Goal: Check status: Check status

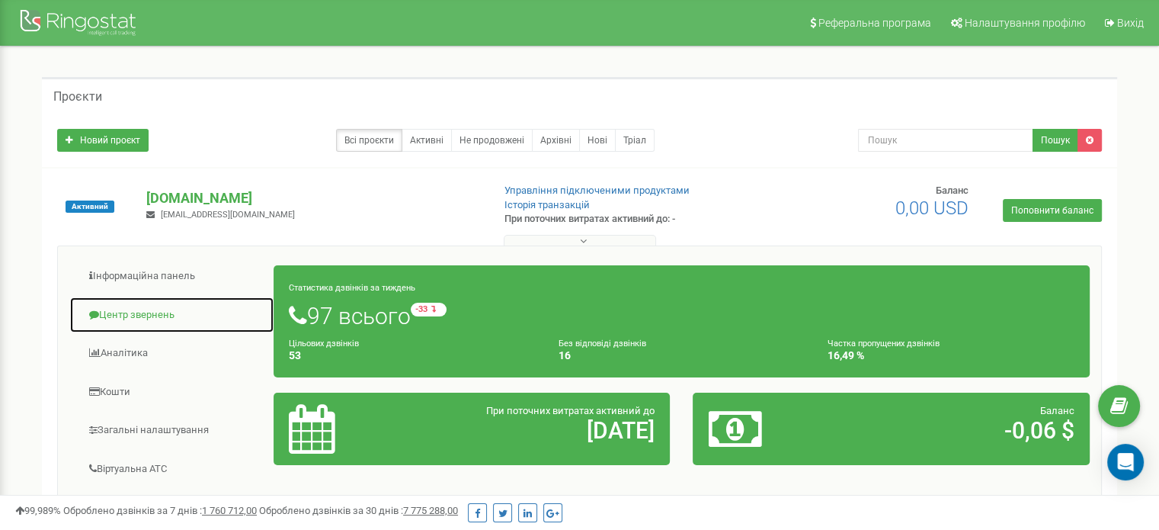
click at [130, 316] on link "Центр звернень" at bounding box center [171, 314] width 205 height 37
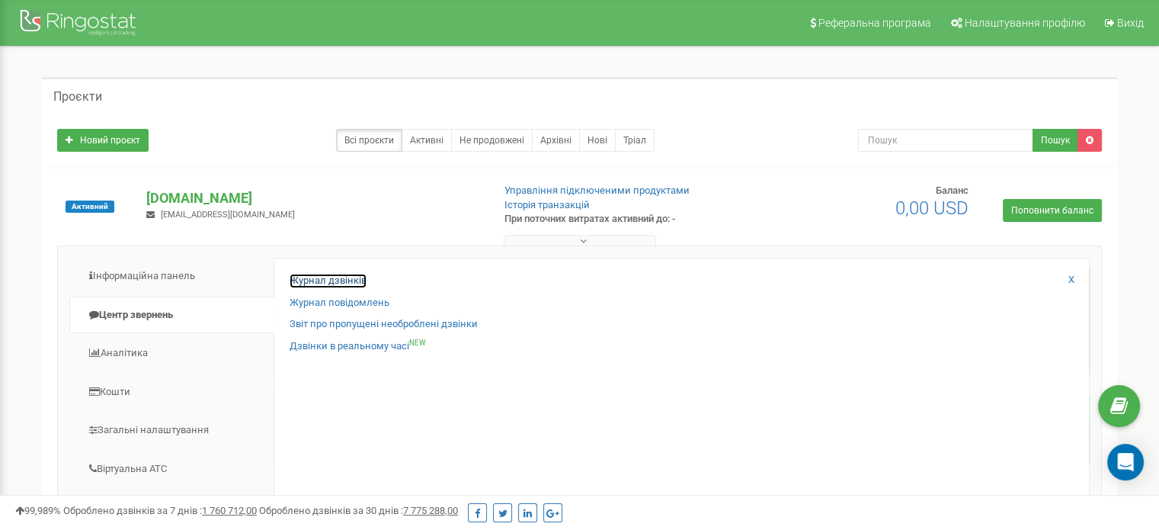
click at [316, 275] on link "Журнал дзвінків" at bounding box center [328, 281] width 77 height 14
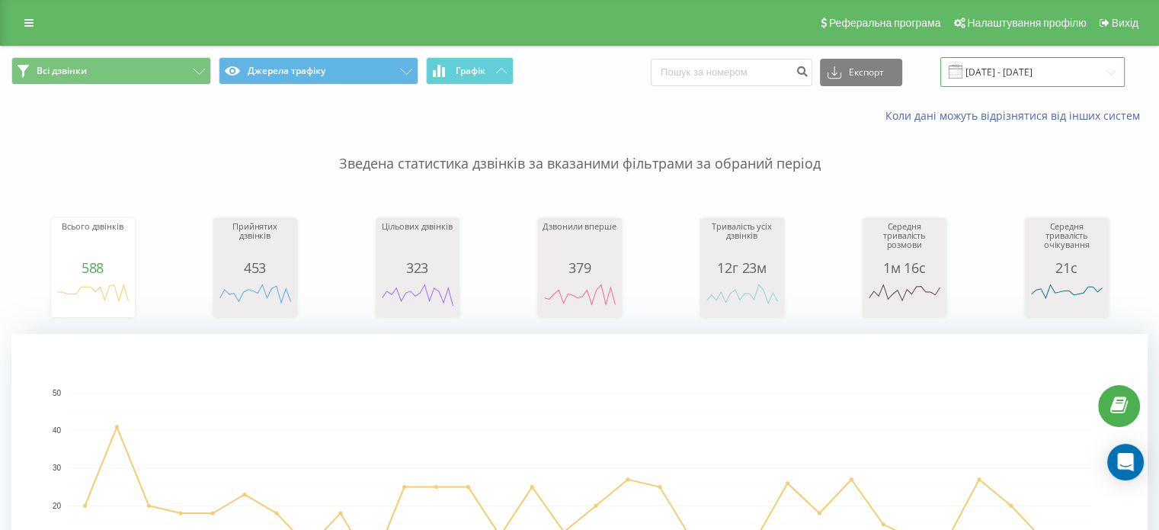
click at [1036, 69] on input "[DATE] - [DATE]" at bounding box center [1032, 72] width 184 height 30
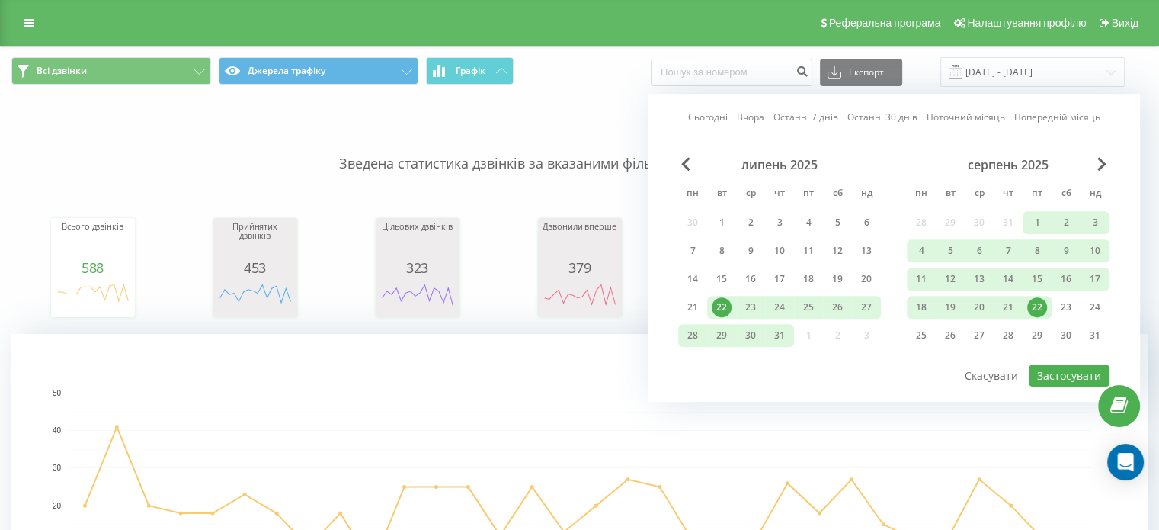
click at [1038, 303] on div "22" at bounding box center [1037, 307] width 20 height 20
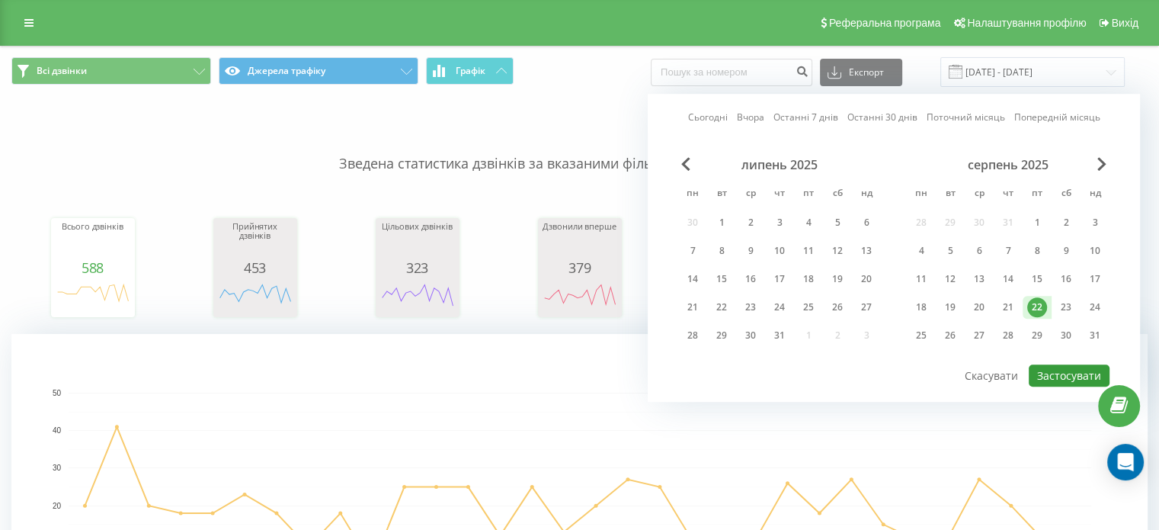
click at [1075, 371] on button "Застосувати" at bounding box center [1069, 375] width 81 height 22
type input "[DATE] - [DATE]"
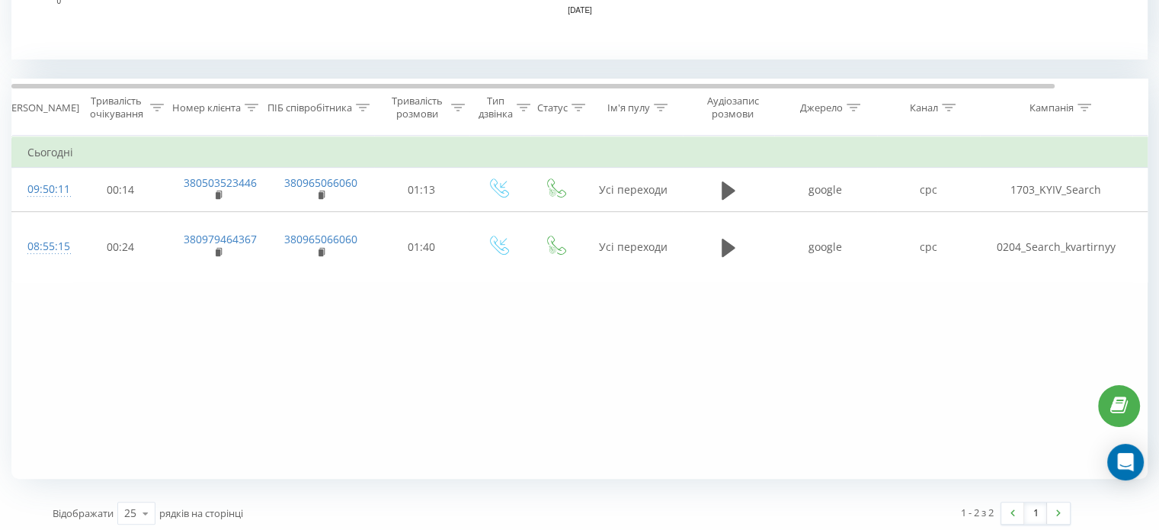
scroll to position [585, 0]
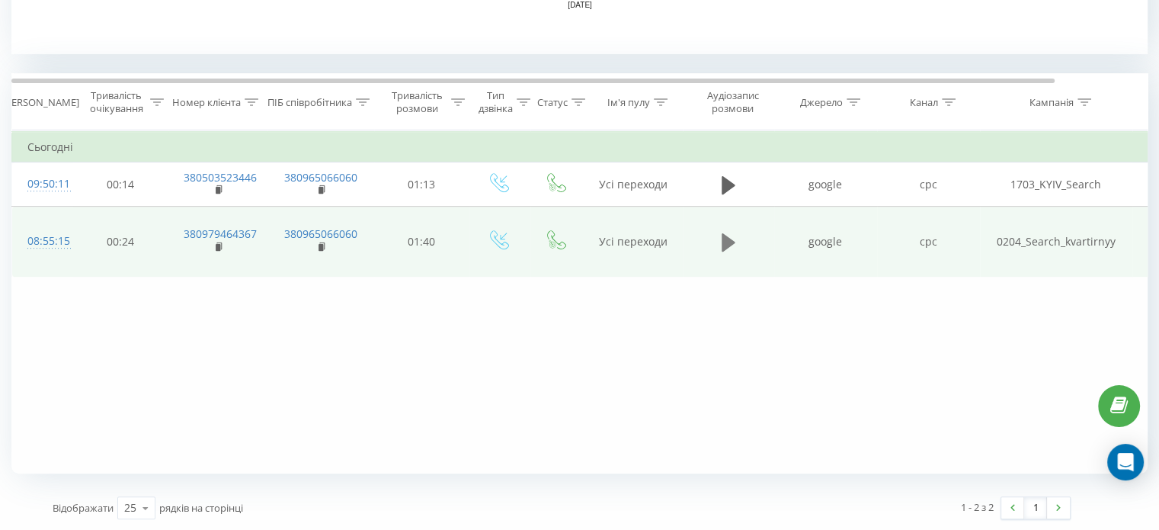
click at [726, 232] on icon at bounding box center [729, 241] width 14 height 18
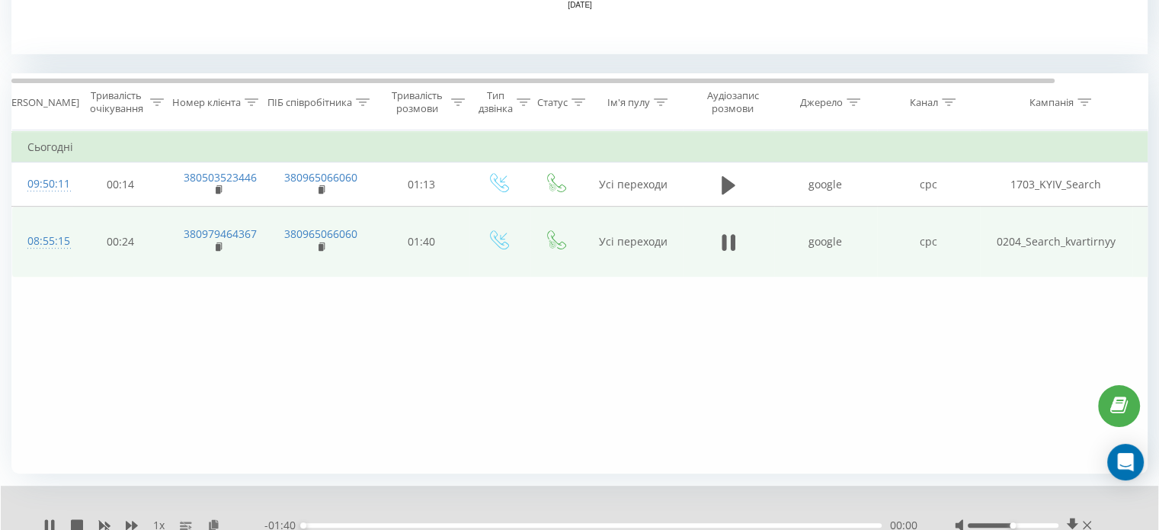
scroll to position [643, 0]
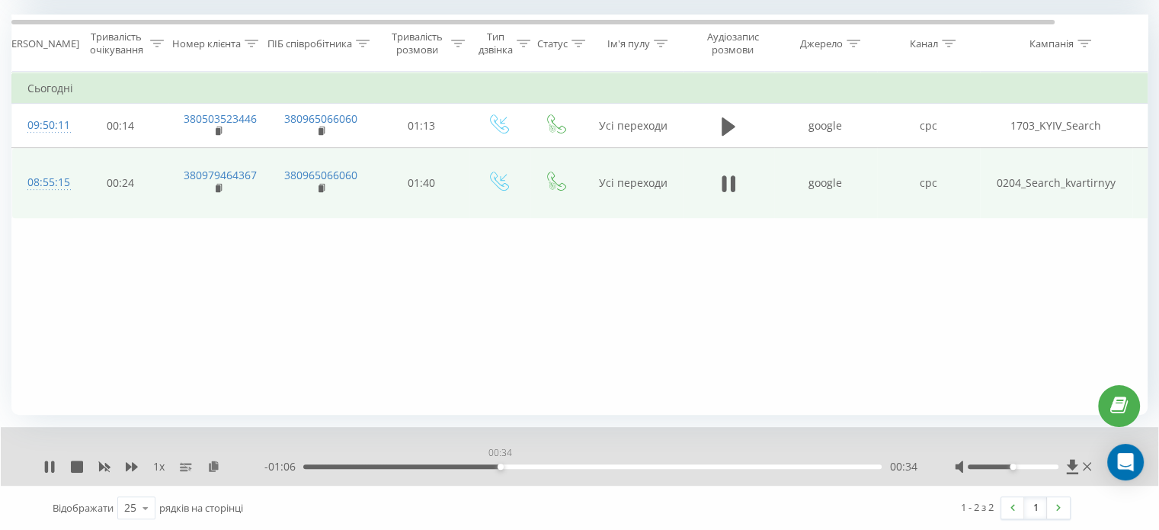
click at [500, 467] on div "00:34" at bounding box center [592, 466] width 578 height 5
click at [610, 466] on div "00:53" at bounding box center [592, 466] width 578 height 5
click at [610, 466] on div "00:53" at bounding box center [611, 466] width 6 height 6
click at [639, 465] on div "00:58" at bounding box center [592, 466] width 578 height 5
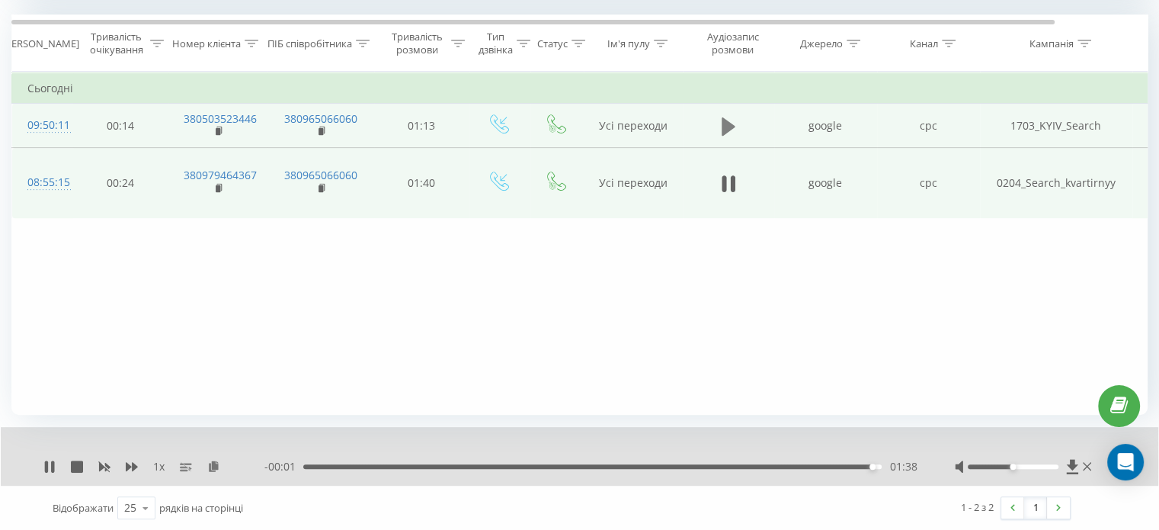
click at [722, 124] on icon at bounding box center [729, 126] width 14 height 18
click at [575, 466] on div "00:34" at bounding box center [592, 466] width 578 height 5
click at [671, 465] on div "00:46" at bounding box center [592, 466] width 578 height 5
click at [735, 464] on div "00:54" at bounding box center [592, 466] width 578 height 5
click at [844, 462] on div "00:00 01:13 01:13" at bounding box center [590, 466] width 652 height 15
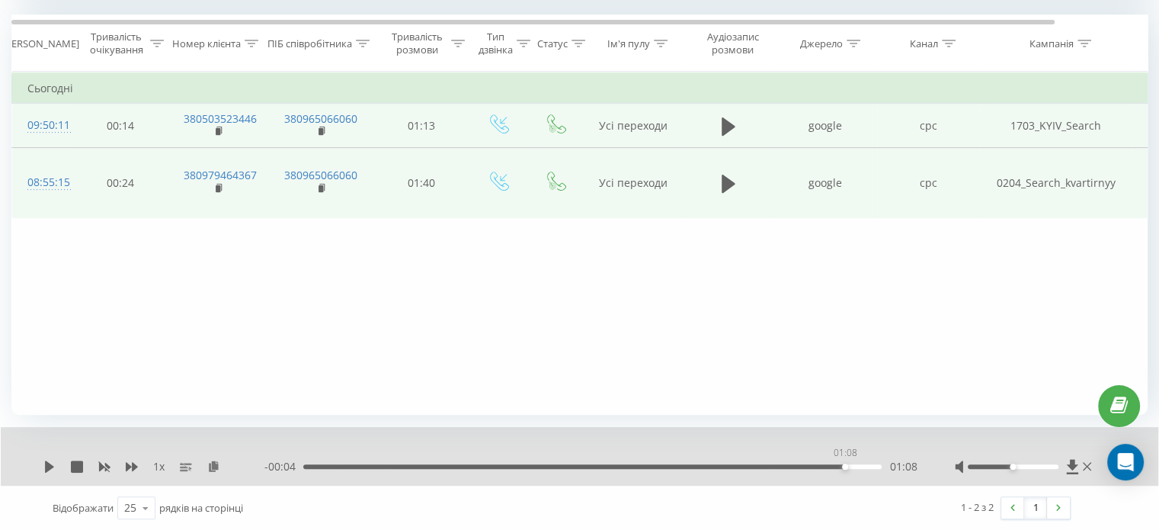
click at [844, 464] on div "01:08" at bounding box center [592, 466] width 578 height 5
click at [1057, 465] on div at bounding box center [1013, 466] width 91 height 5
click at [43, 463] on div "1 x - 00:04 01:08 01:08" at bounding box center [580, 456] width 1158 height 59
click at [43, 466] on icon at bounding box center [49, 466] width 12 height 12
